Goal: Task Accomplishment & Management: Use online tool/utility

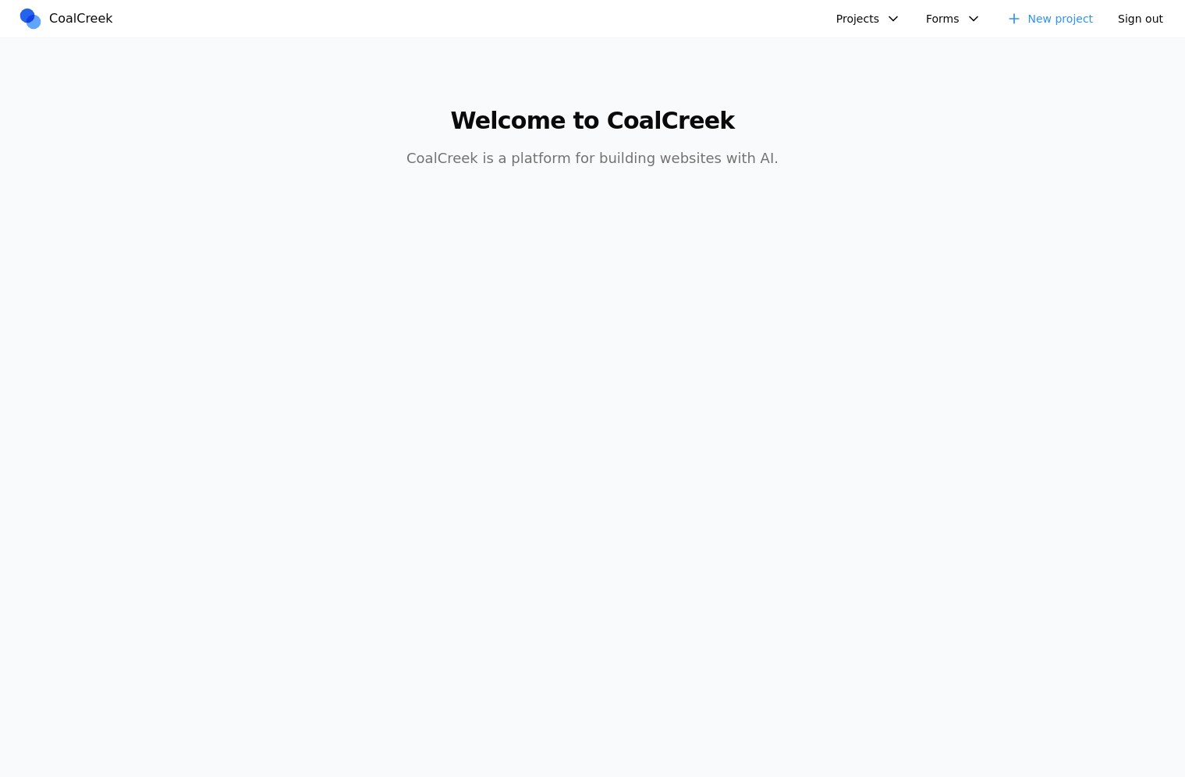
click at [897, 18] on button "Projects" at bounding box center [868, 18] width 83 height 25
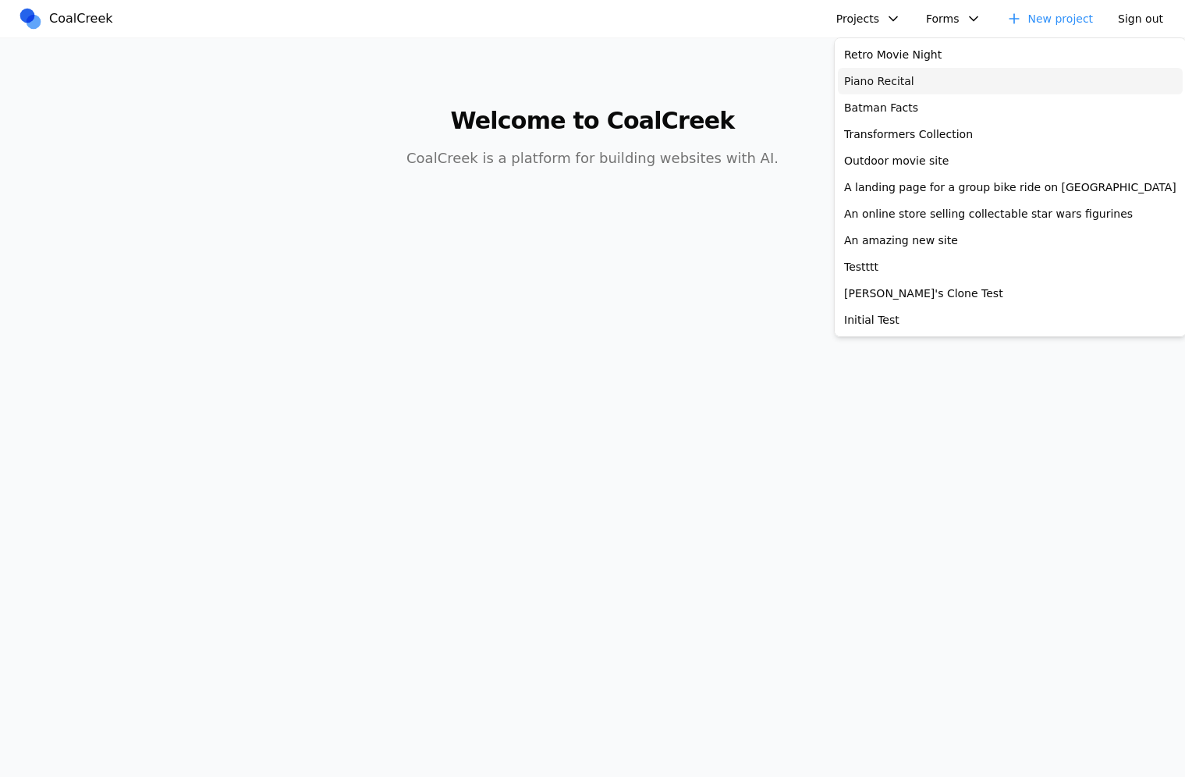
click at [863, 88] on link "Piano Recital" at bounding box center [1010, 81] width 345 height 27
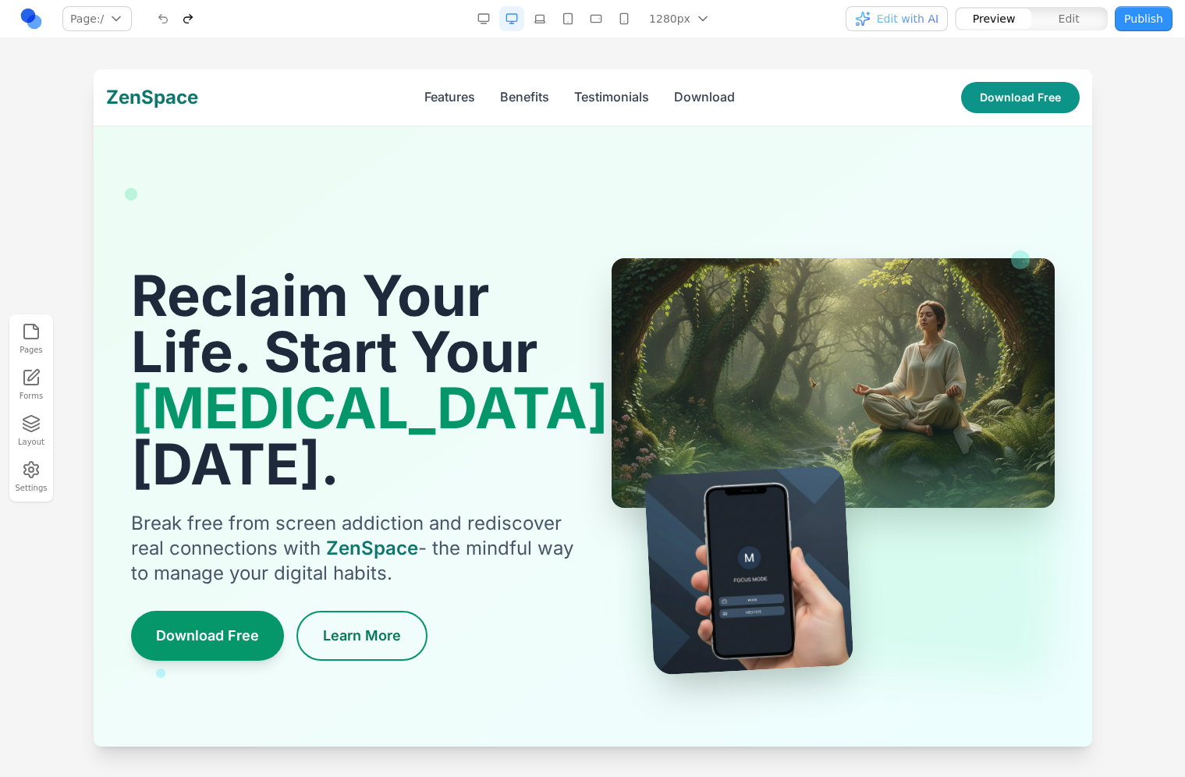
click at [38, 16] on link at bounding box center [31, 18] width 25 height 25
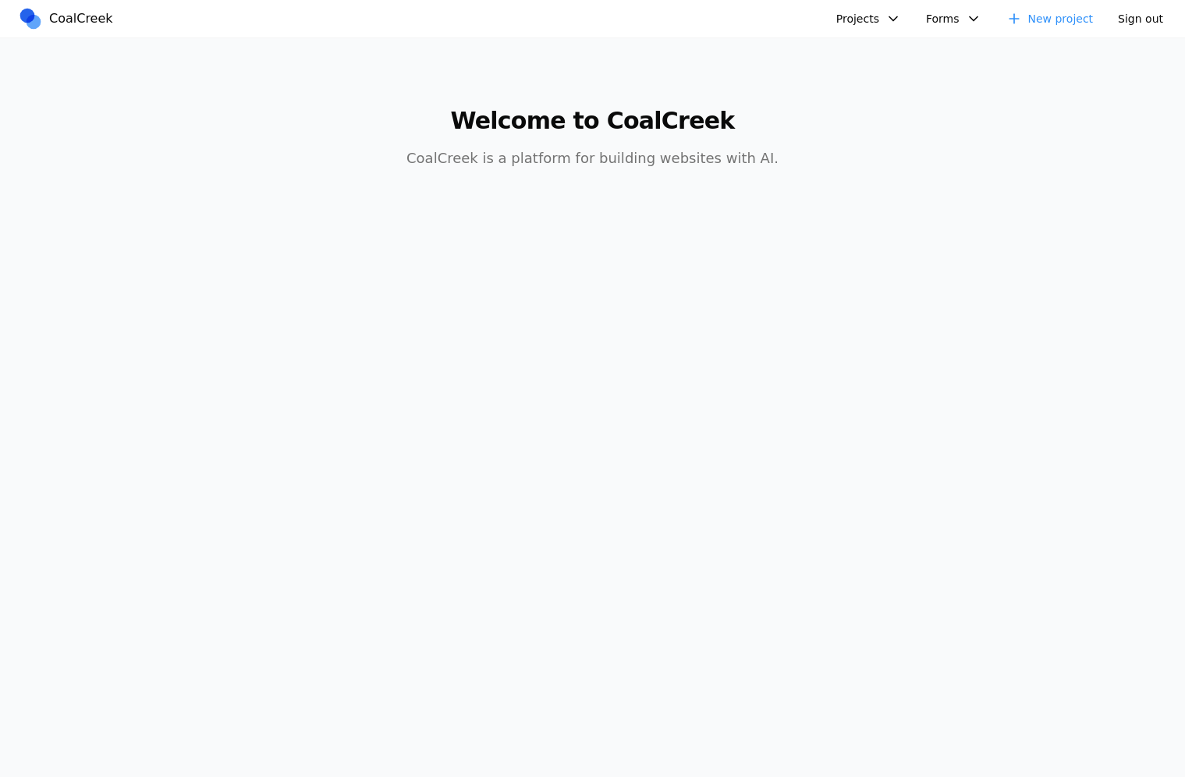
click at [875, 20] on button "Projects" at bounding box center [868, 18] width 83 height 25
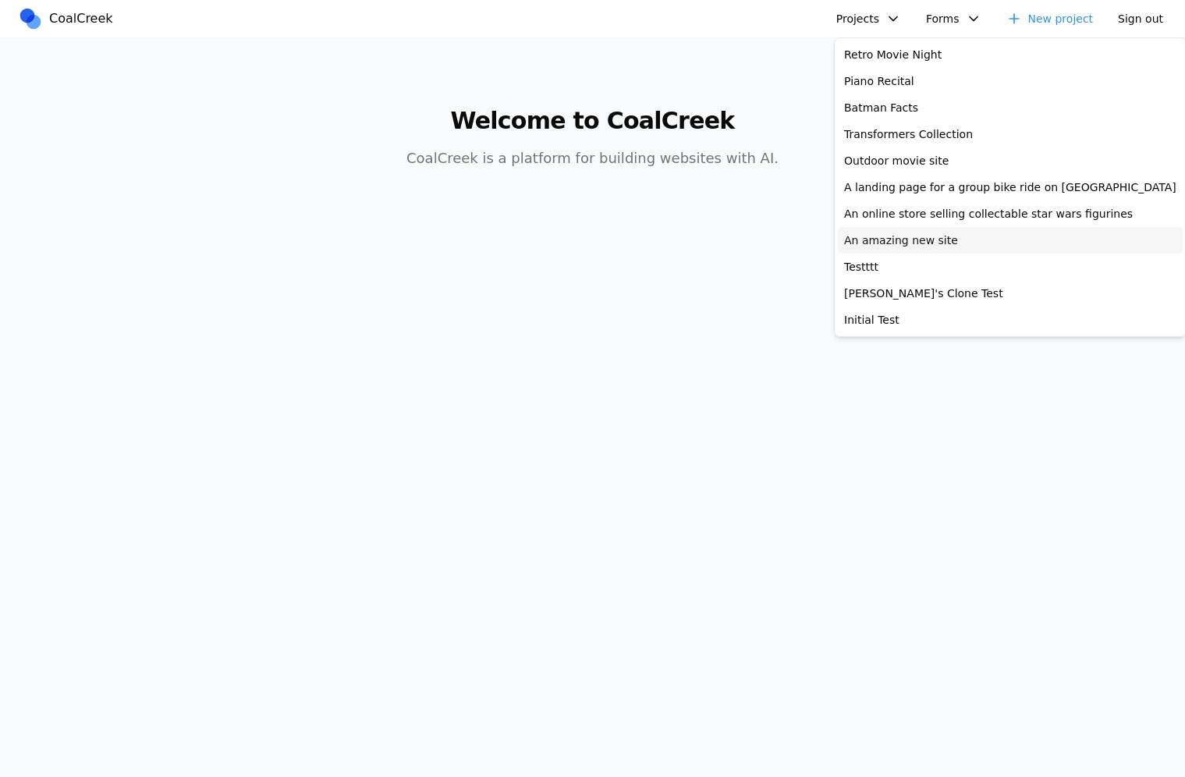
click at [857, 240] on link "An amazing new site" at bounding box center [1010, 240] width 345 height 27
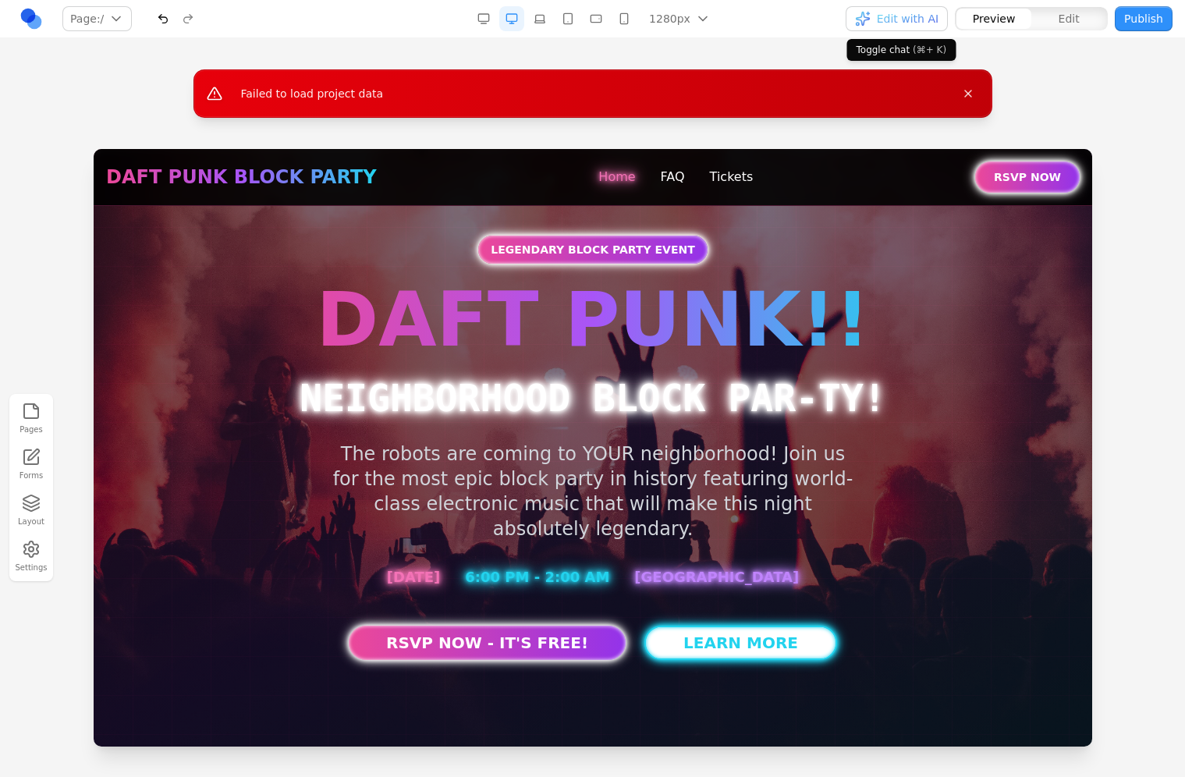
click at [871, 19] on div "button" at bounding box center [863, 19] width 16 height 16
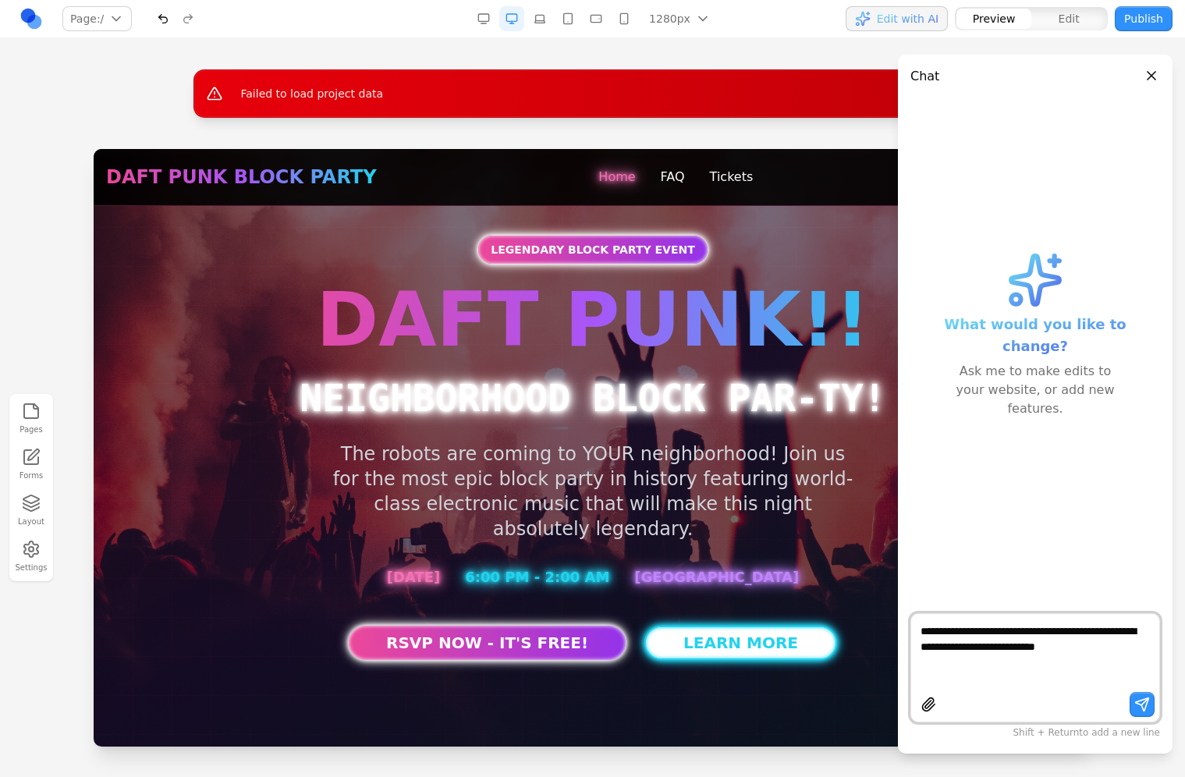
paste textarea "**********"
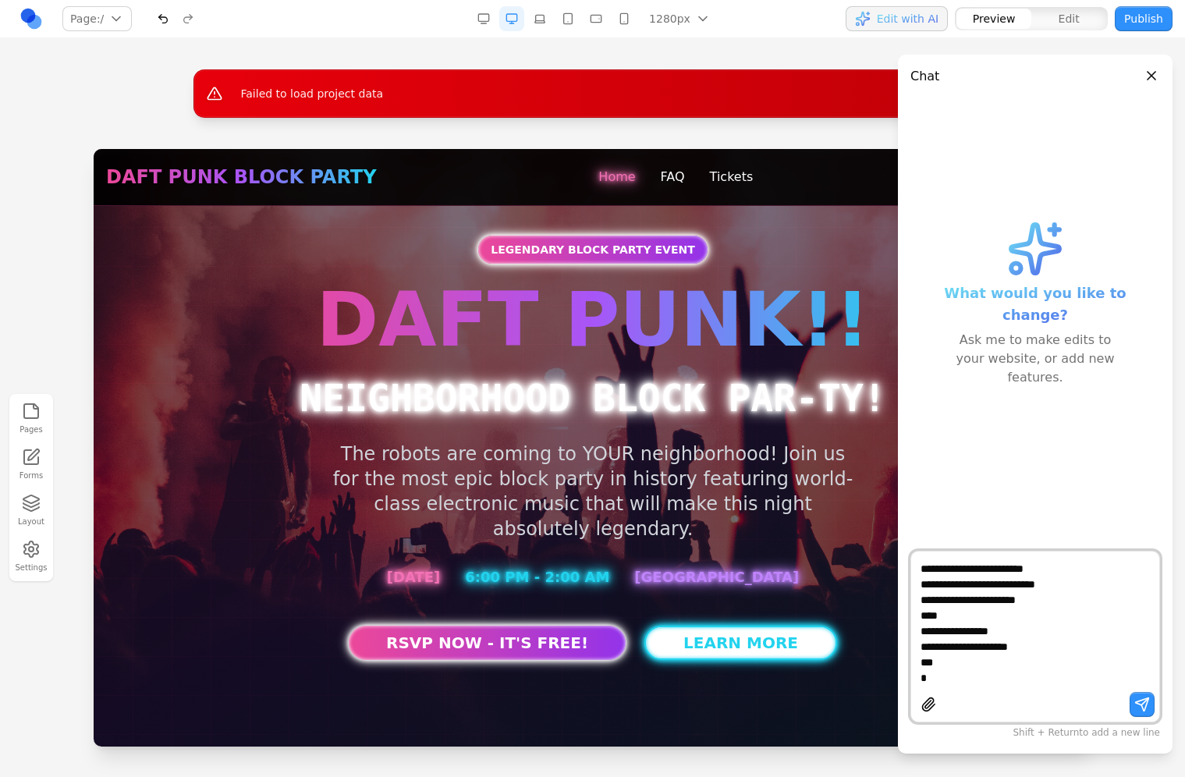
type textarea "**********"
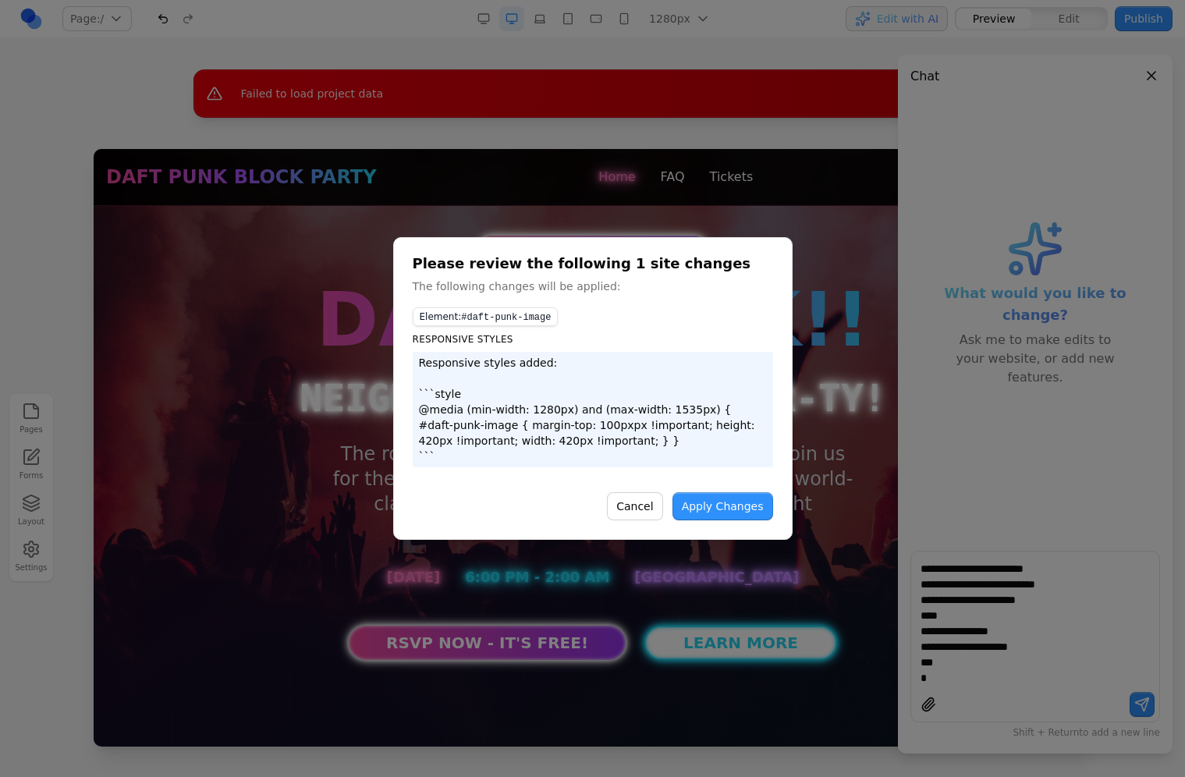
click at [705, 499] on button "Apply Changes" at bounding box center [723, 506] width 101 height 28
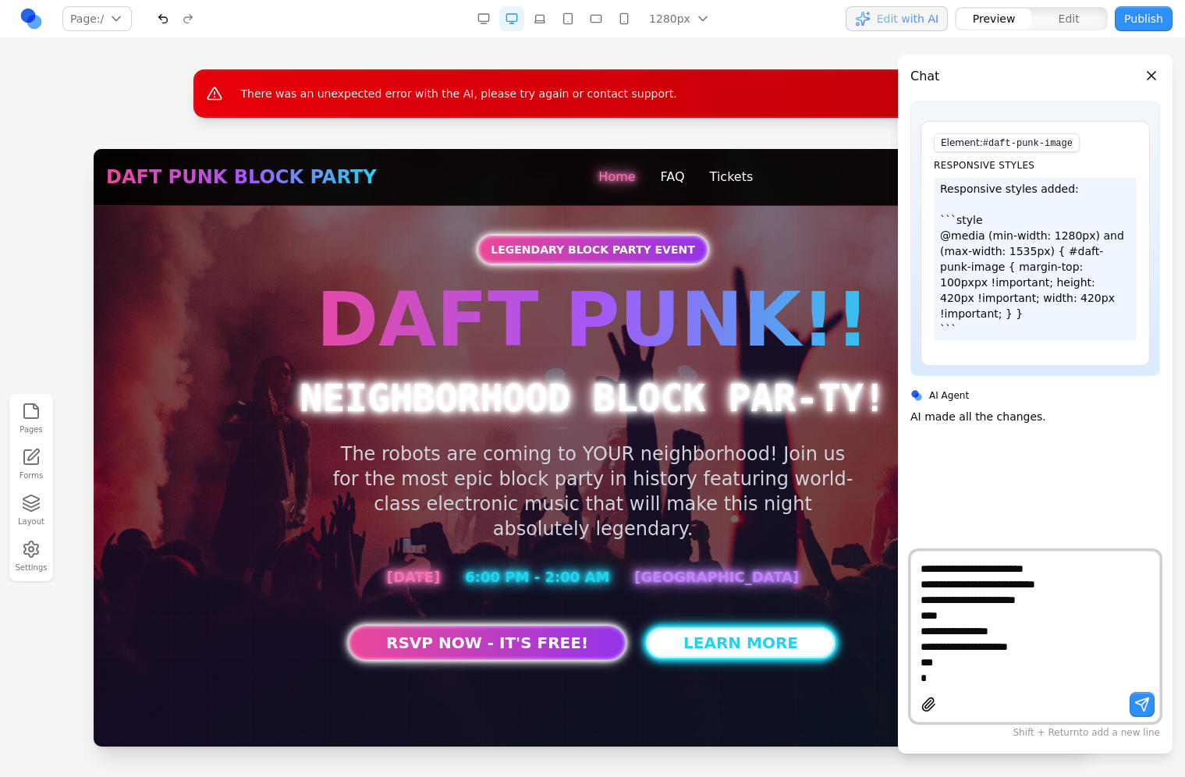
click at [1141, 703] on button "button" at bounding box center [1142, 704] width 25 height 25
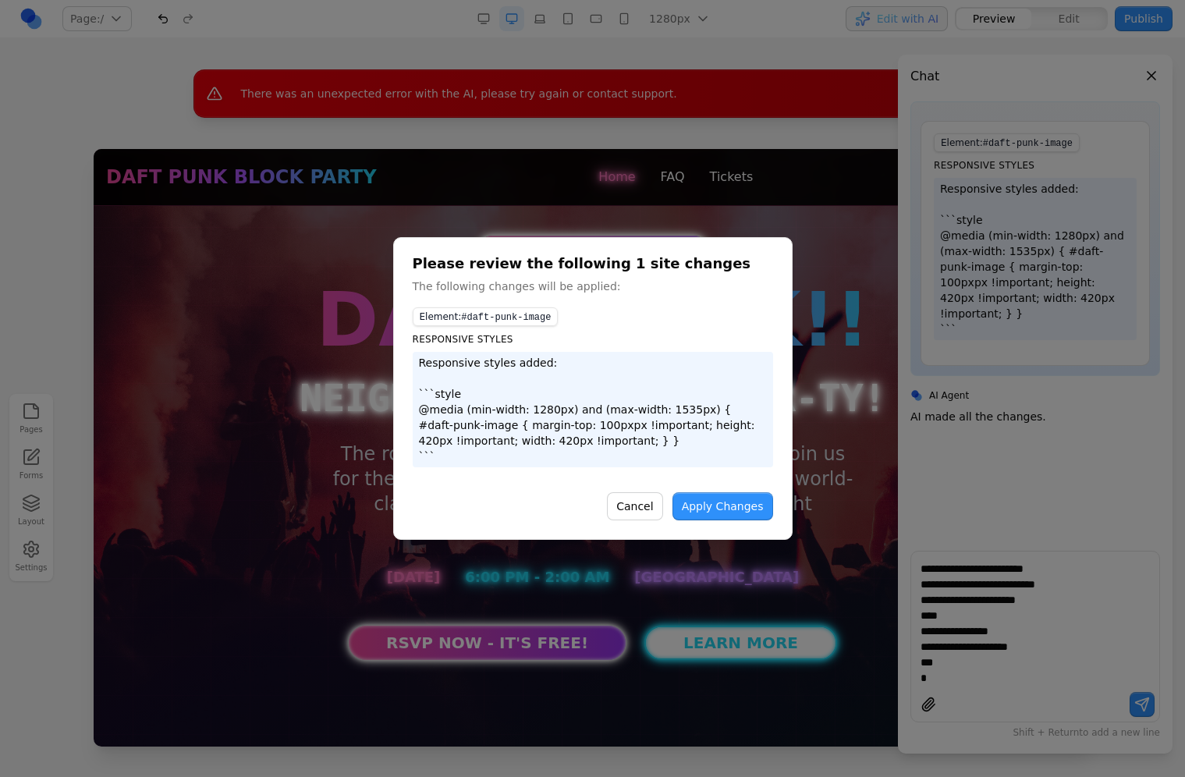
click at [731, 502] on button "Apply Changes" at bounding box center [723, 506] width 101 height 28
